Goal: Check status

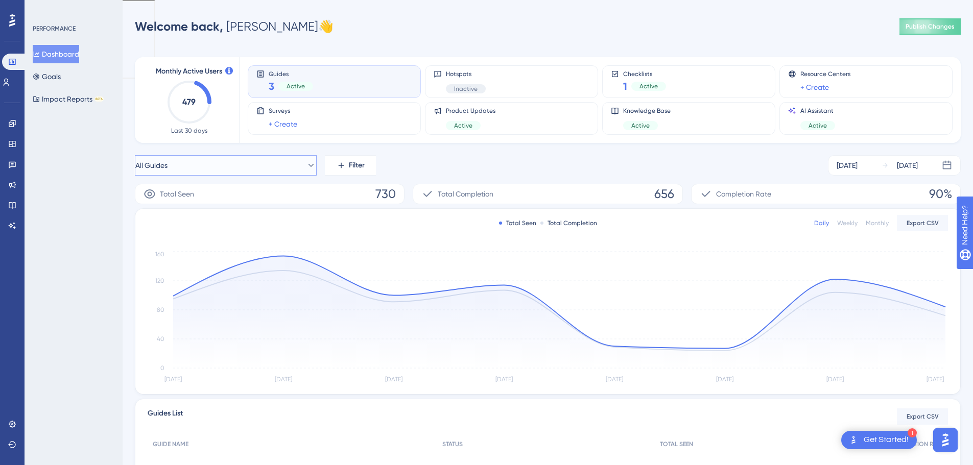
click at [286, 162] on button "All Guides" at bounding box center [226, 165] width 182 height 20
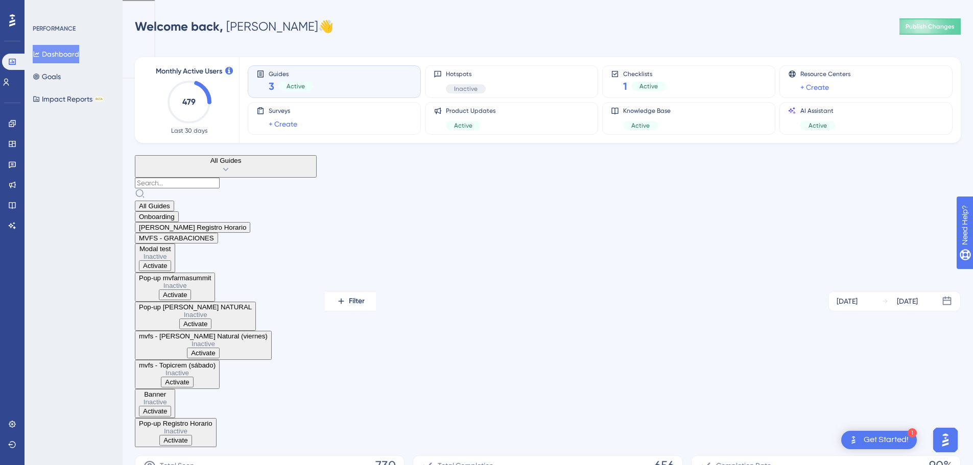
scroll to position [82, 0]
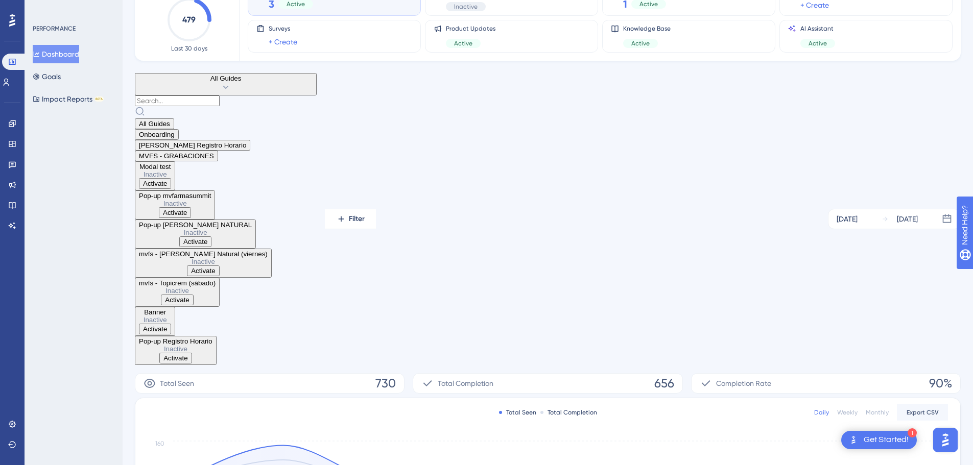
click at [200, 149] on span "[PERSON_NAME] Registro Horario" at bounding box center [192, 145] width 107 height 8
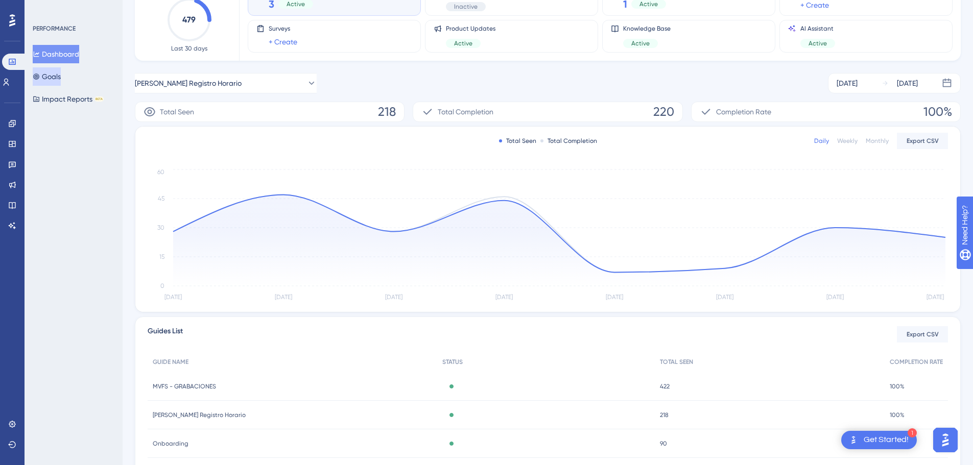
click at [61, 81] on button "Goals" at bounding box center [47, 76] width 28 height 18
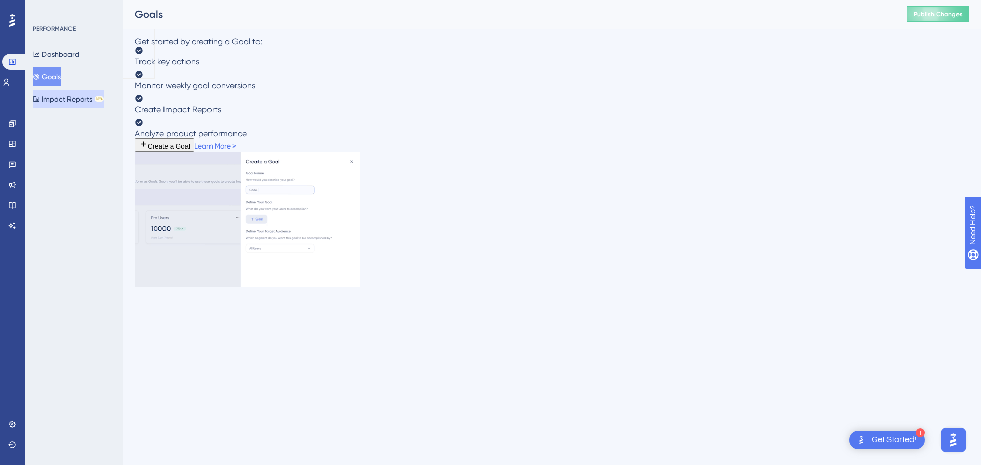
click at [65, 99] on button "Impact Reports BETA" at bounding box center [68, 99] width 71 height 18
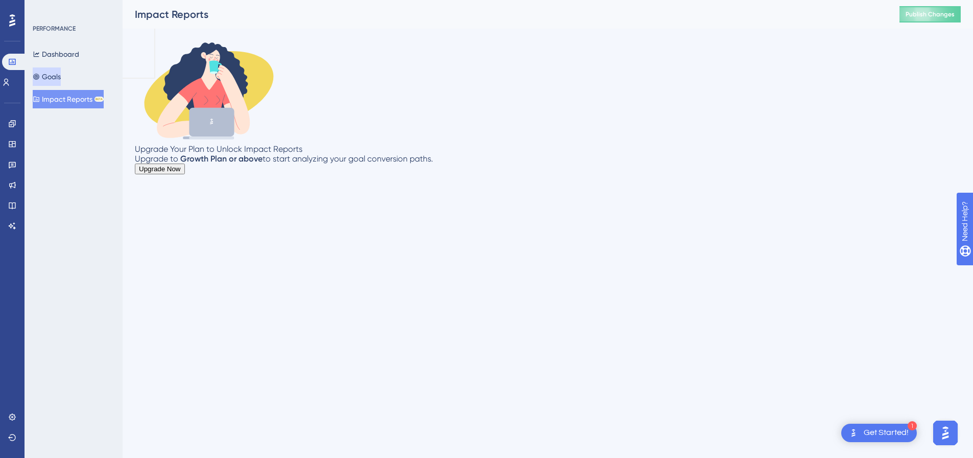
click at [59, 79] on button "Goals" at bounding box center [47, 76] width 28 height 18
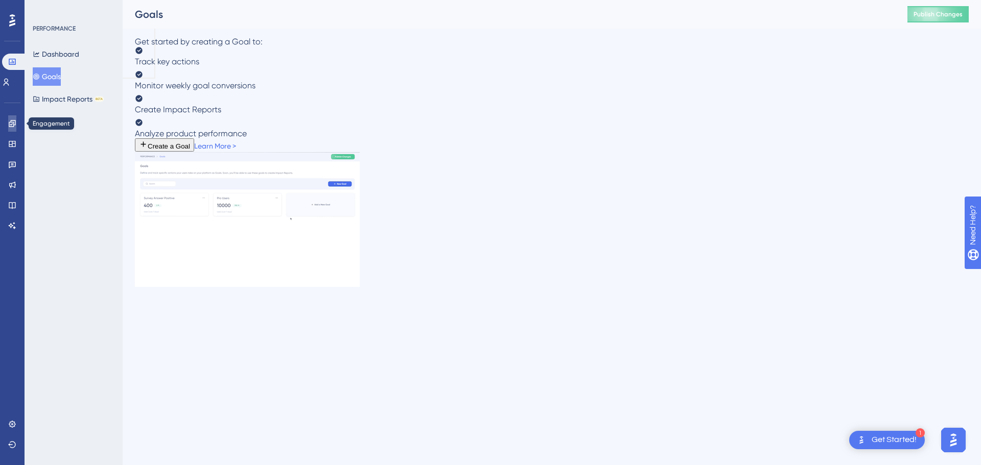
click at [11, 125] on icon at bounding box center [12, 123] width 7 height 7
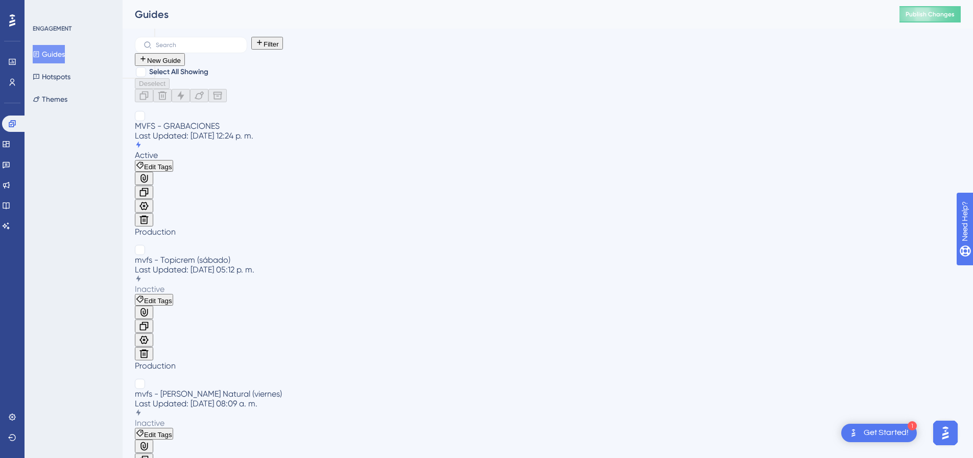
click at [220, 121] on span "MVFS - GRABACIONES" at bounding box center [177, 126] width 85 height 10
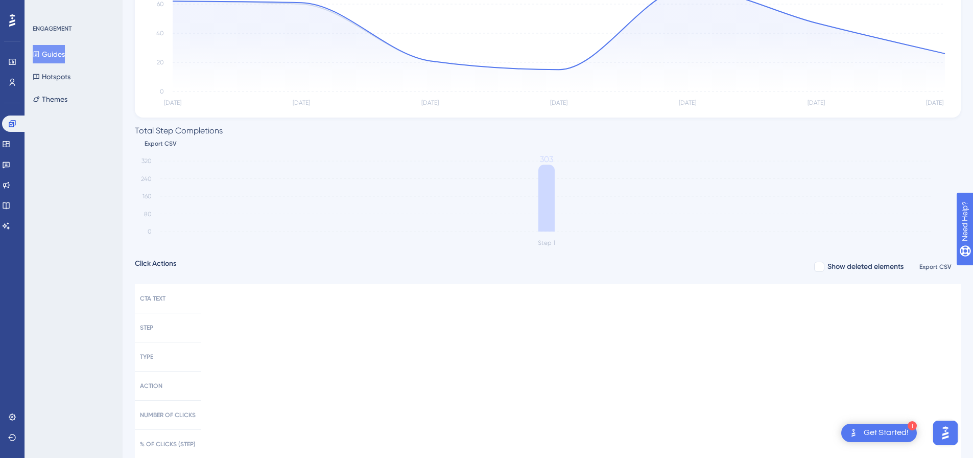
scroll to position [190, 0]
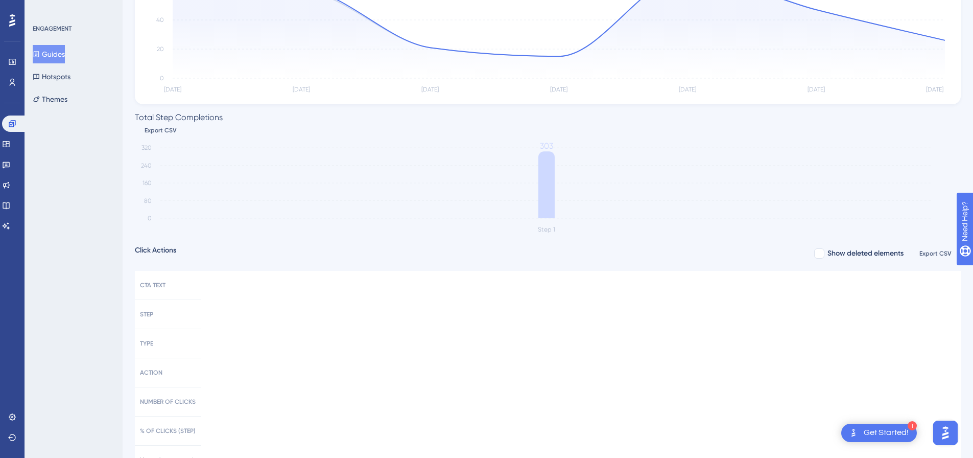
drag, startPoint x: 975, startPoint y: 113, endPoint x: 847, endPoint y: 362, distance: 279.4
click at [847, 362] on div "Total Seen 303 Total Completion 302 Completion Rate 100% Status: Active Total S…" at bounding box center [548, 261] width 826 height 742
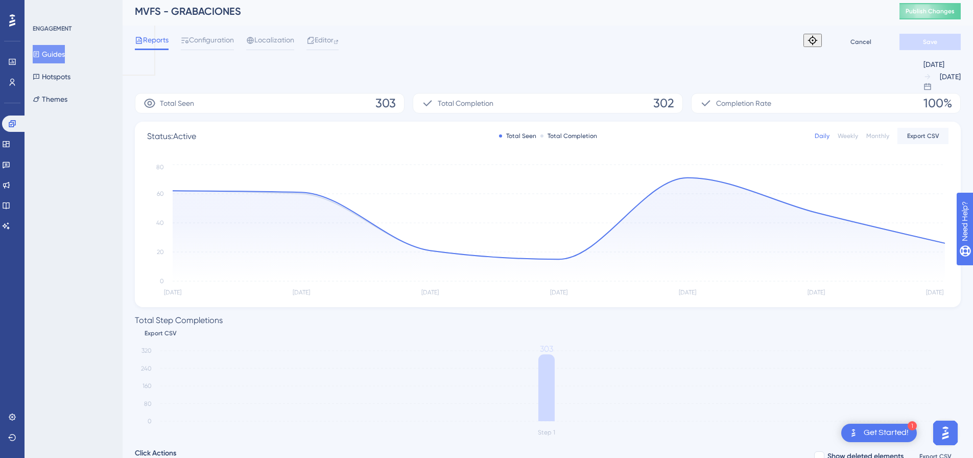
scroll to position [0, 0]
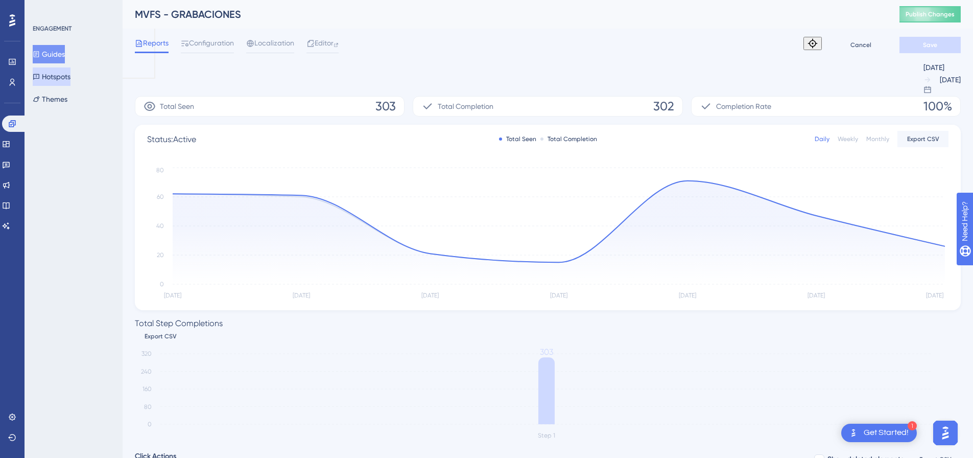
click at [67, 77] on button "Hotspots" at bounding box center [52, 76] width 38 height 18
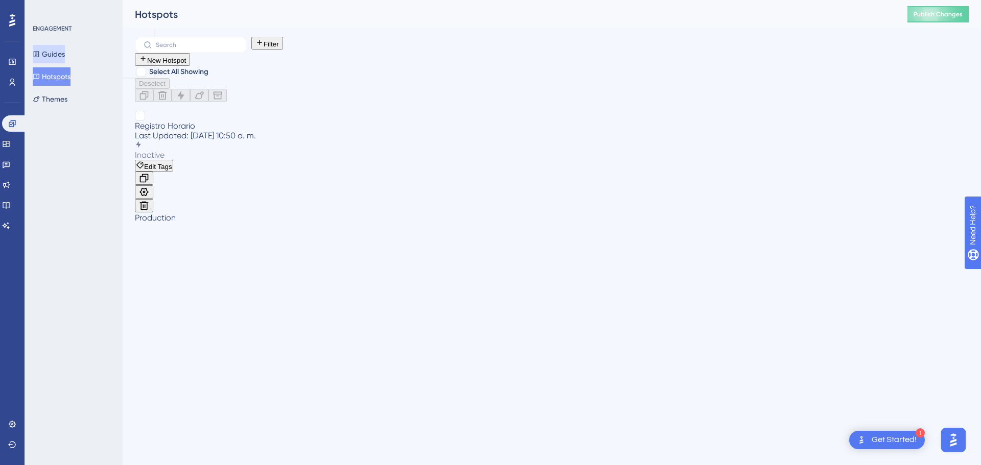
click at [59, 50] on button "Guides" at bounding box center [49, 54] width 32 height 18
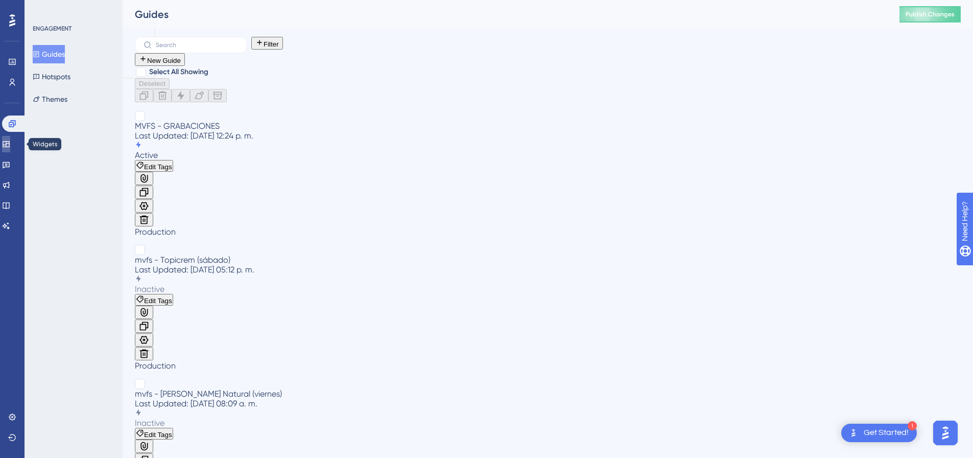
click at [9, 141] on icon at bounding box center [6, 144] width 7 height 6
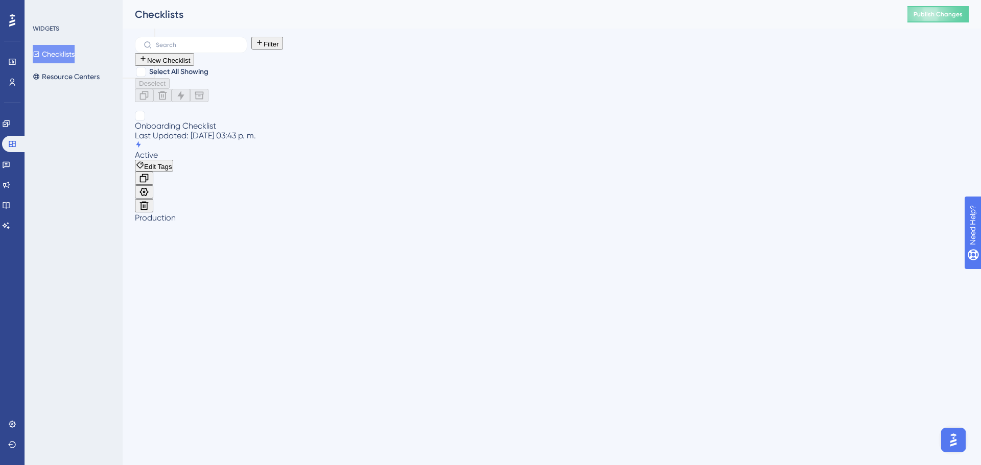
click at [204, 121] on span "Onboarding Checklist" at bounding box center [175, 126] width 81 height 10
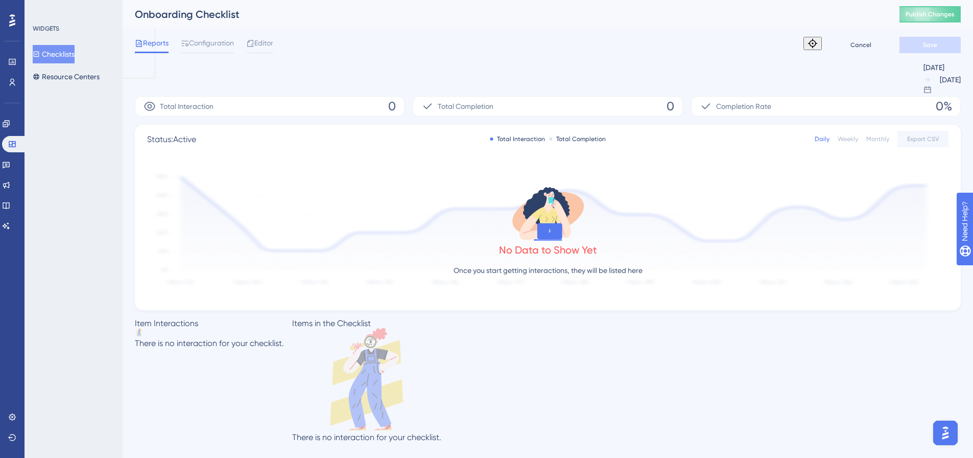
click at [55, 56] on button "Checklists" at bounding box center [54, 54] width 42 height 18
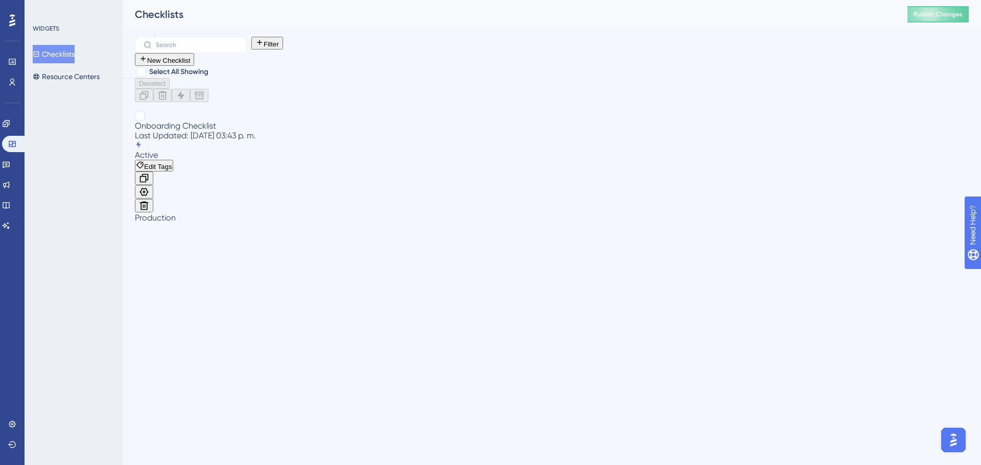
click at [205, 121] on span "Onboarding Checklist" at bounding box center [175, 126] width 81 height 10
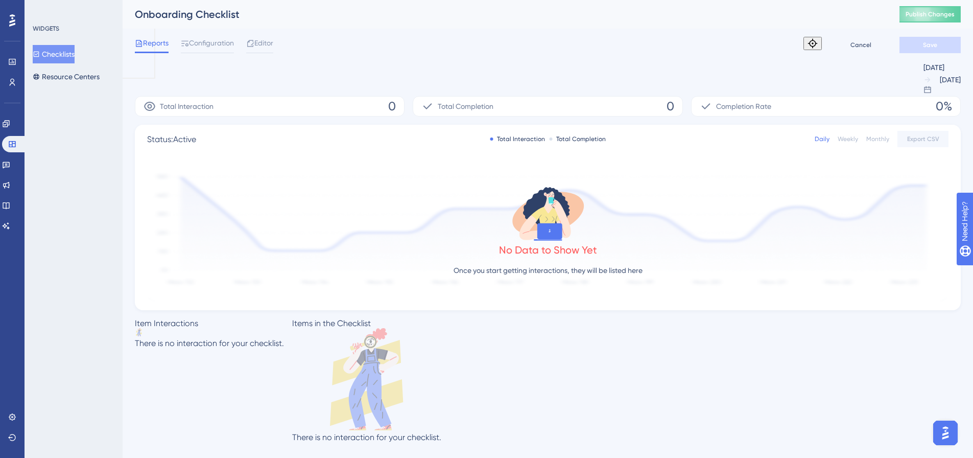
click at [924, 74] on div "[DATE]" at bounding box center [942, 67] width 37 height 12
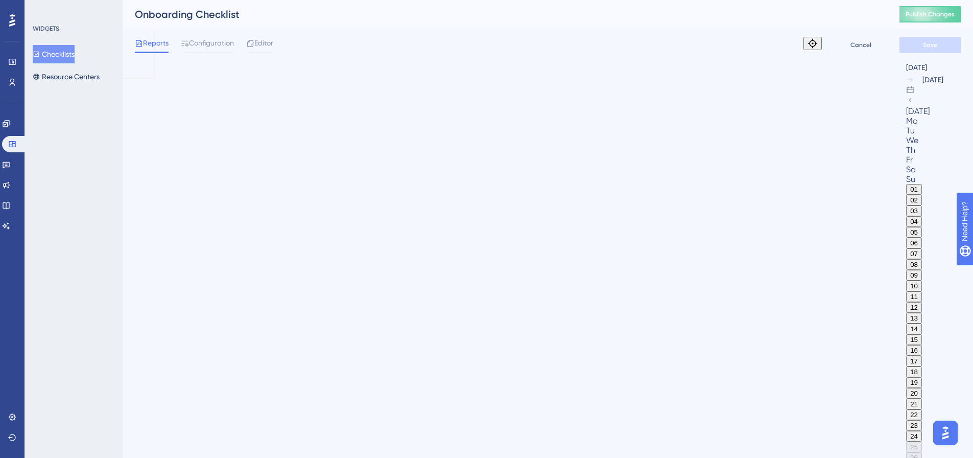
click at [906, 104] on icon at bounding box center [910, 100] width 8 height 8
click at [906, 227] on button "05" at bounding box center [914, 232] width 16 height 11
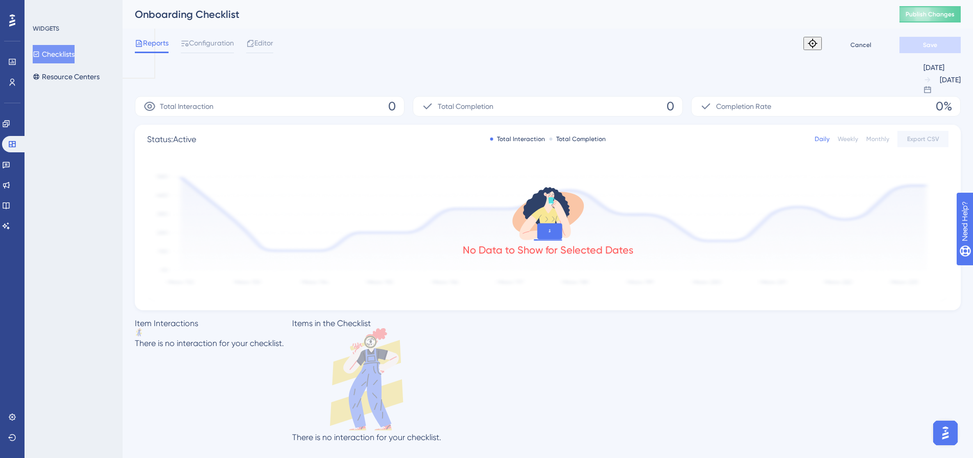
click at [854, 136] on div "Weekly" at bounding box center [848, 139] width 20 height 8
click at [875, 139] on div "Monthly" at bounding box center [877, 139] width 23 height 8
click at [204, 41] on span "Configuration" at bounding box center [211, 44] width 45 height 14
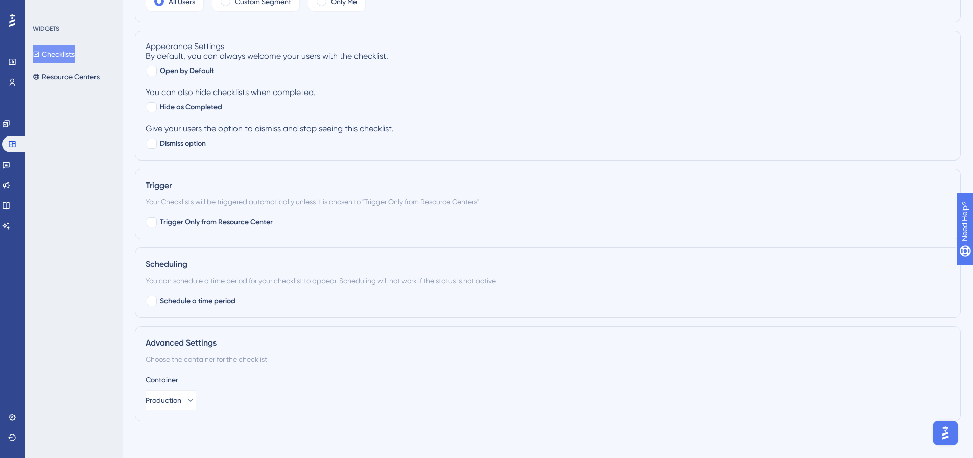
scroll to position [428, 0]
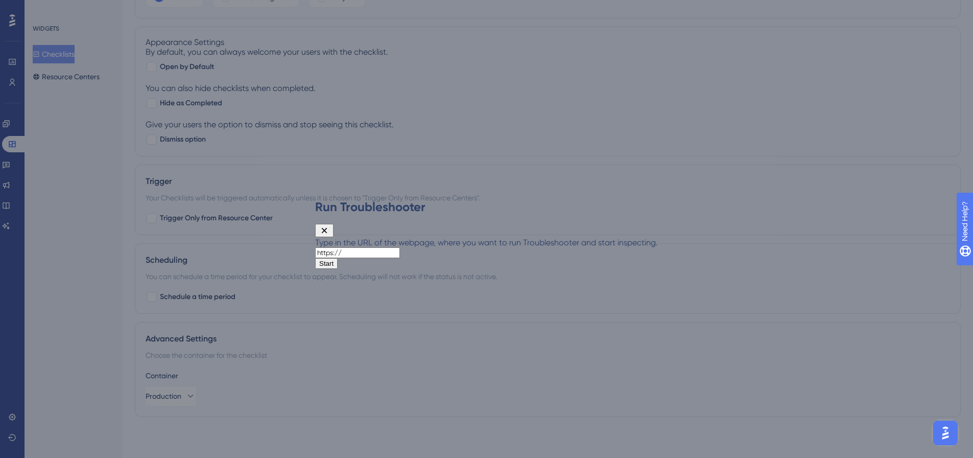
scroll to position [420, 0]
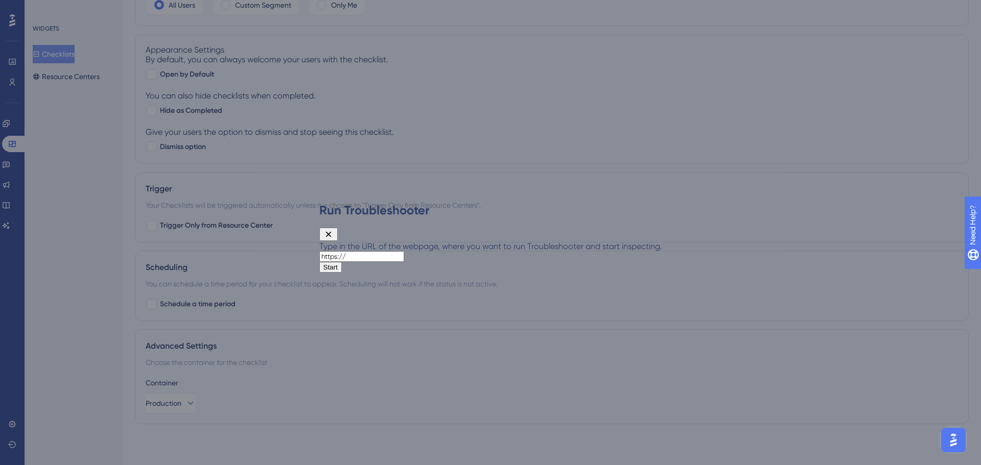
click at [334, 229] on icon at bounding box center [328, 234] width 10 height 10
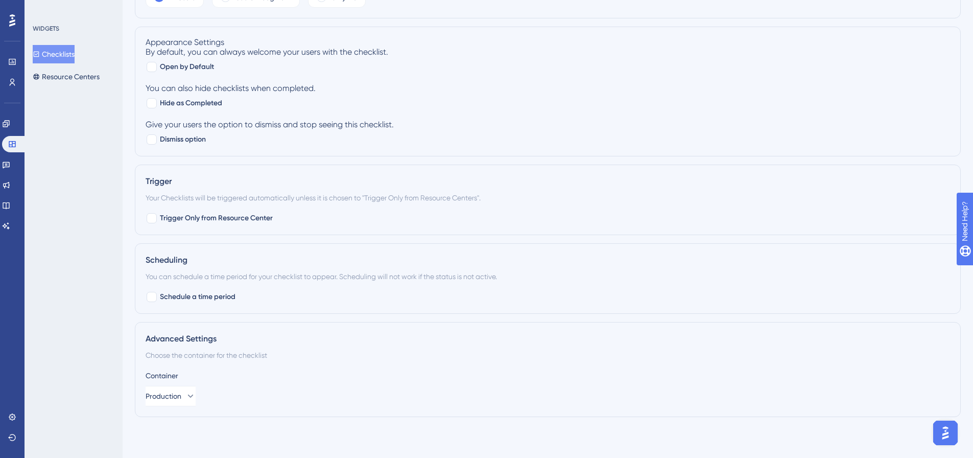
click at [58, 54] on button "Checklists" at bounding box center [54, 54] width 42 height 18
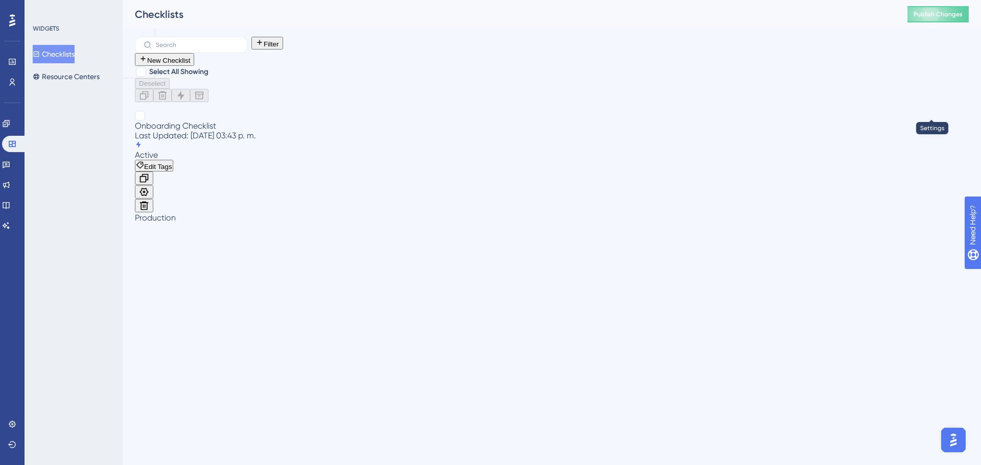
click at [149, 188] on icon at bounding box center [144, 192] width 9 height 8
